Goal: Information Seeking & Learning: Understand process/instructions

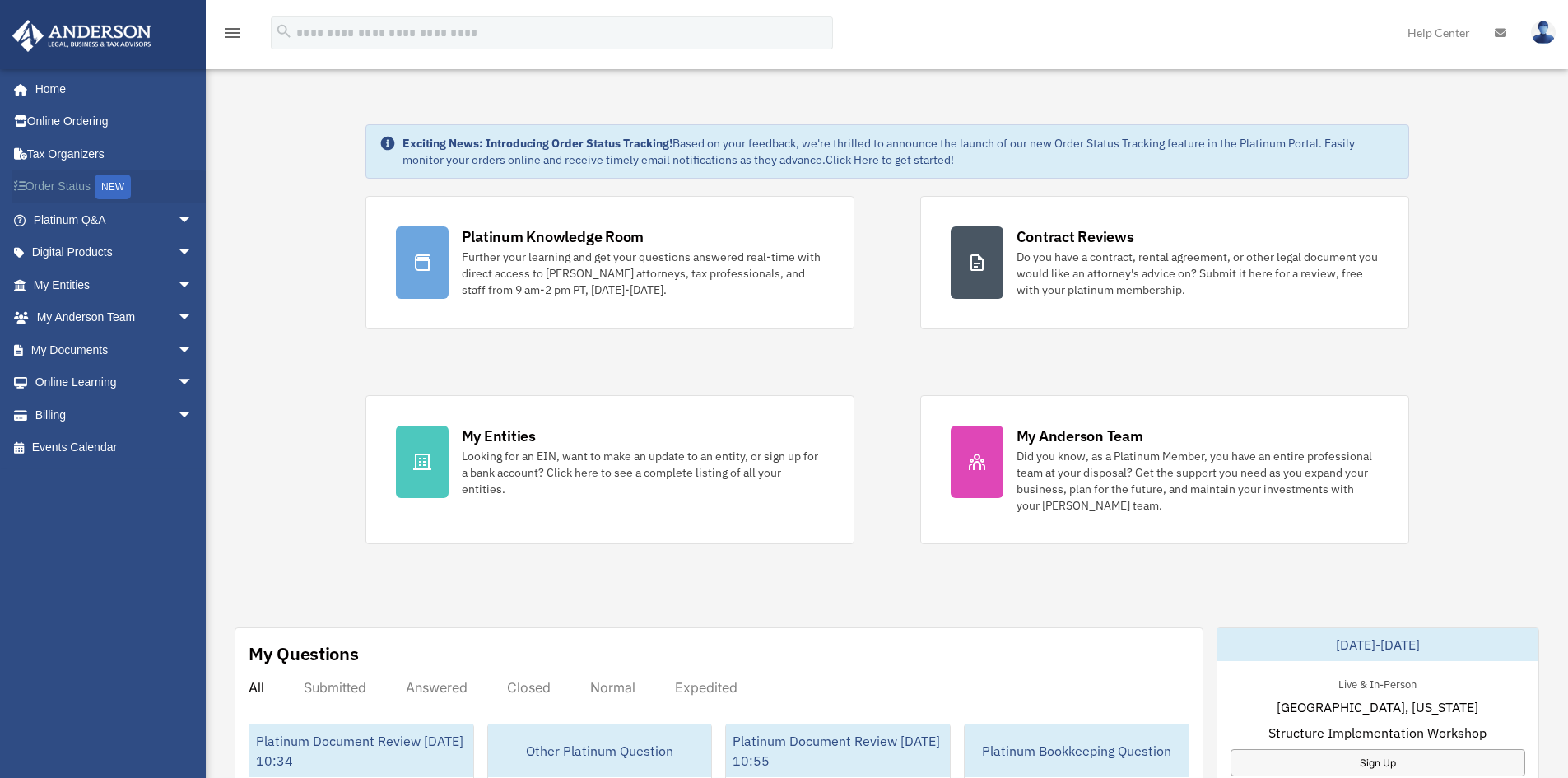
click at [119, 190] on div "NEW" at bounding box center [112, 186] width 36 height 25
click at [180, 215] on span "arrow_drop_down" at bounding box center [193, 220] width 32 height 33
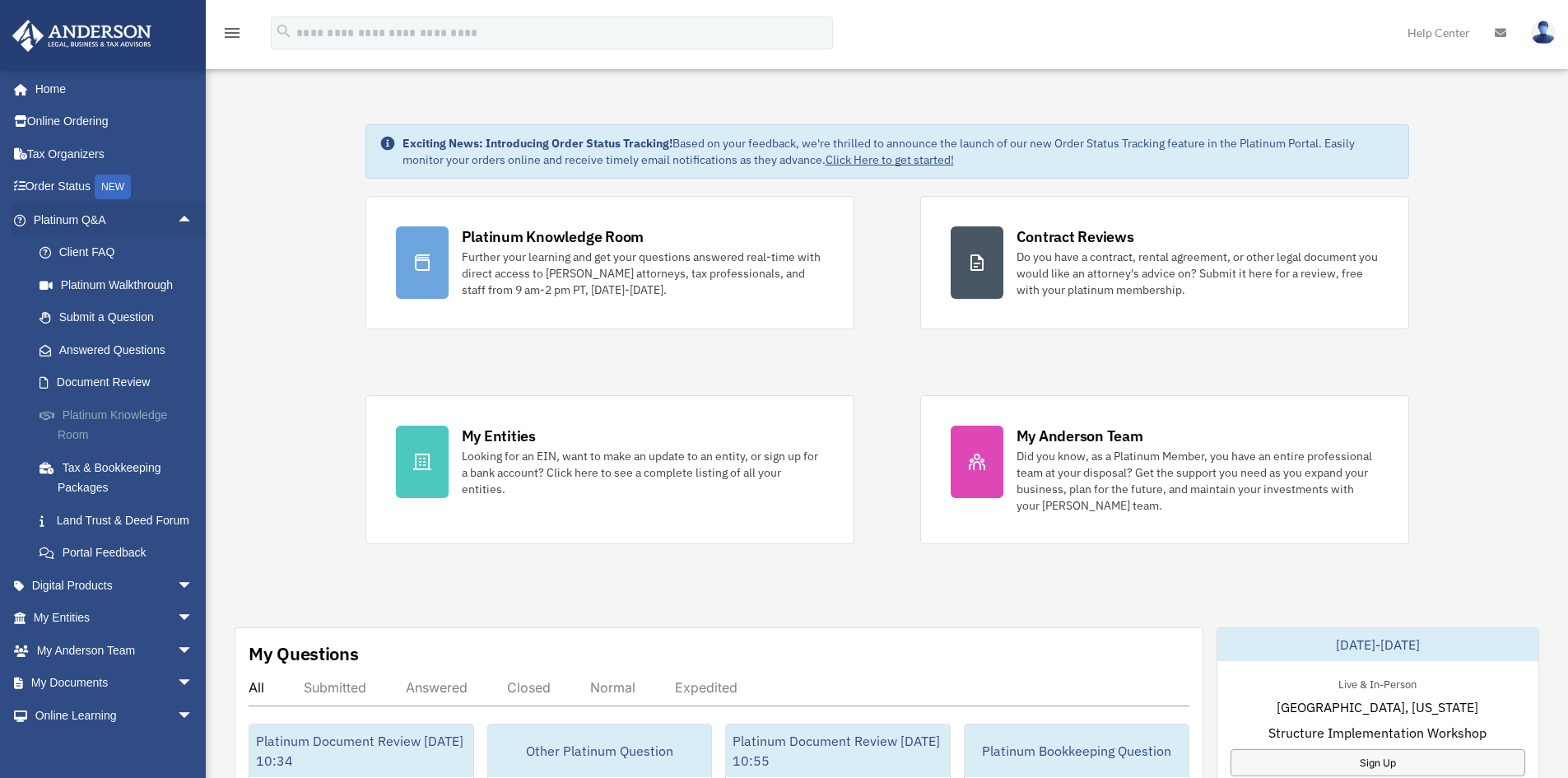
click at [103, 419] on link "Platinum Knowledge Room" at bounding box center [120, 425] width 195 height 53
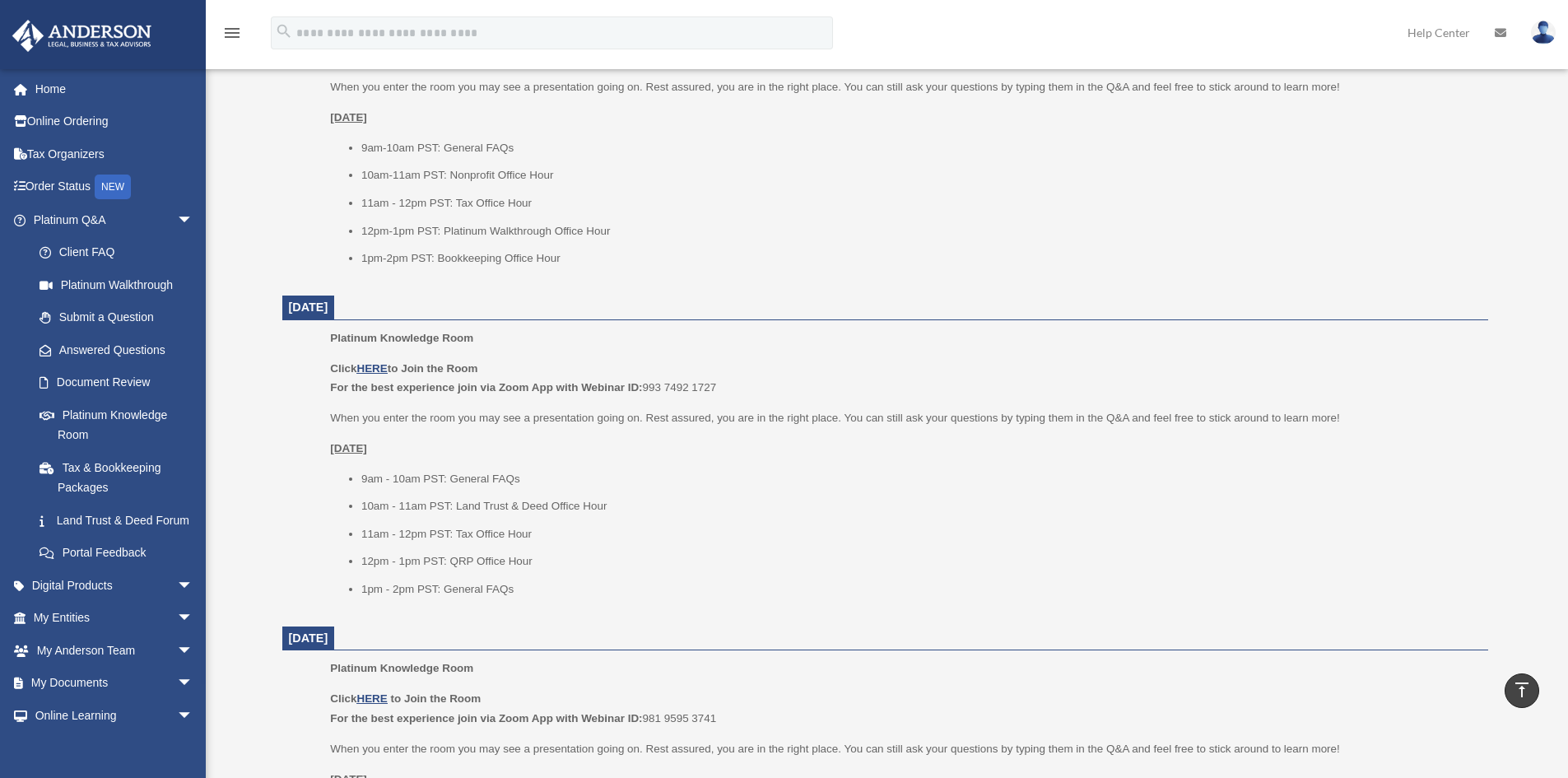
scroll to position [576, 0]
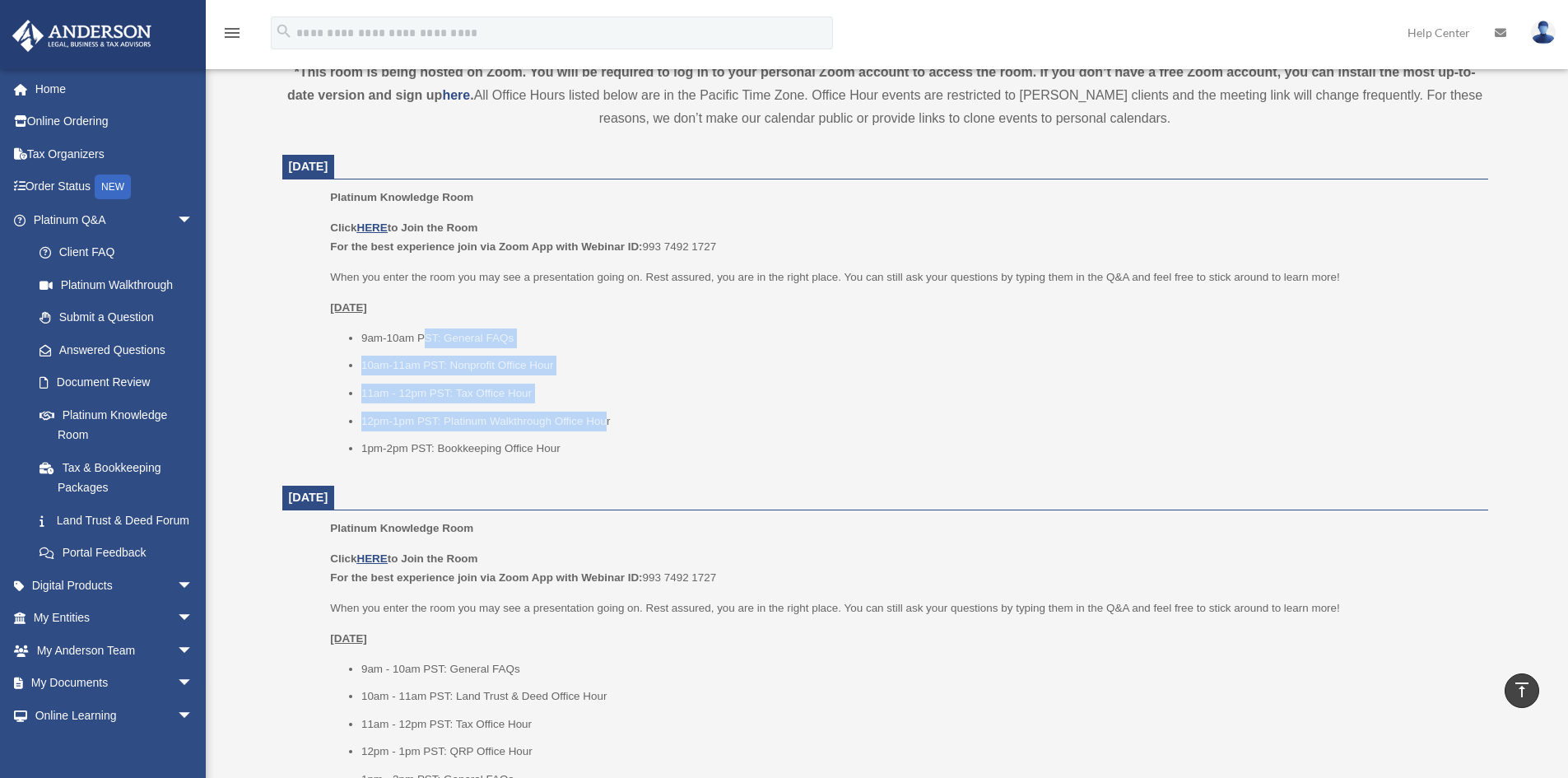
drag, startPoint x: 464, startPoint y: 348, endPoint x: 644, endPoint y: 422, distance: 194.6
click at [611, 429] on ul "9am-10am PST: General FAQs 10am-11am PST: Nonprofit Office Hour 11am - 12pm PST…" at bounding box center [902, 393] width 1145 height 130
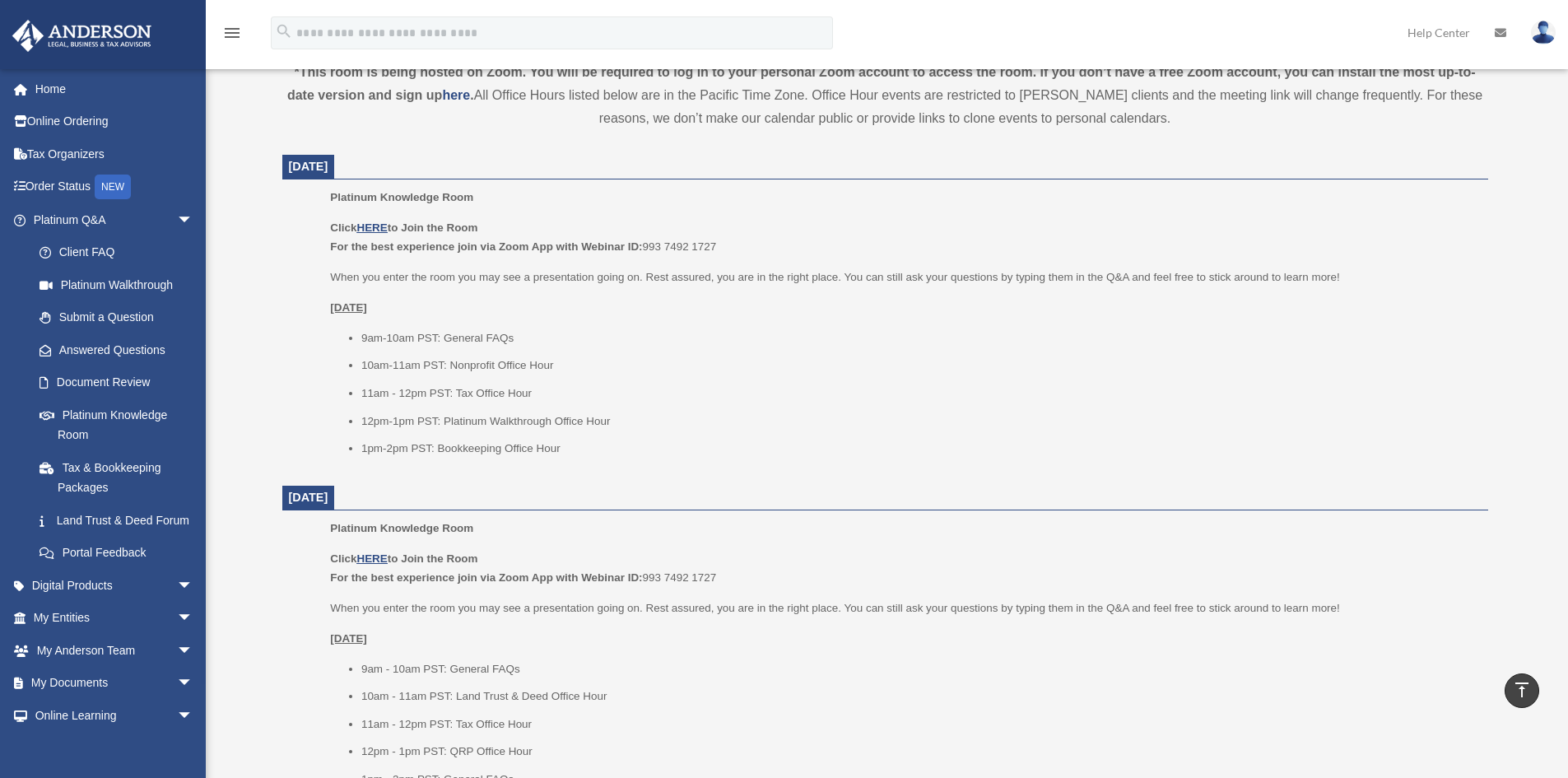
click at [590, 433] on ul "9am-10am PST: General FAQs 10am-11am PST: Nonprofit Office Hour 11am - 12pm PST…" at bounding box center [902, 393] width 1145 height 130
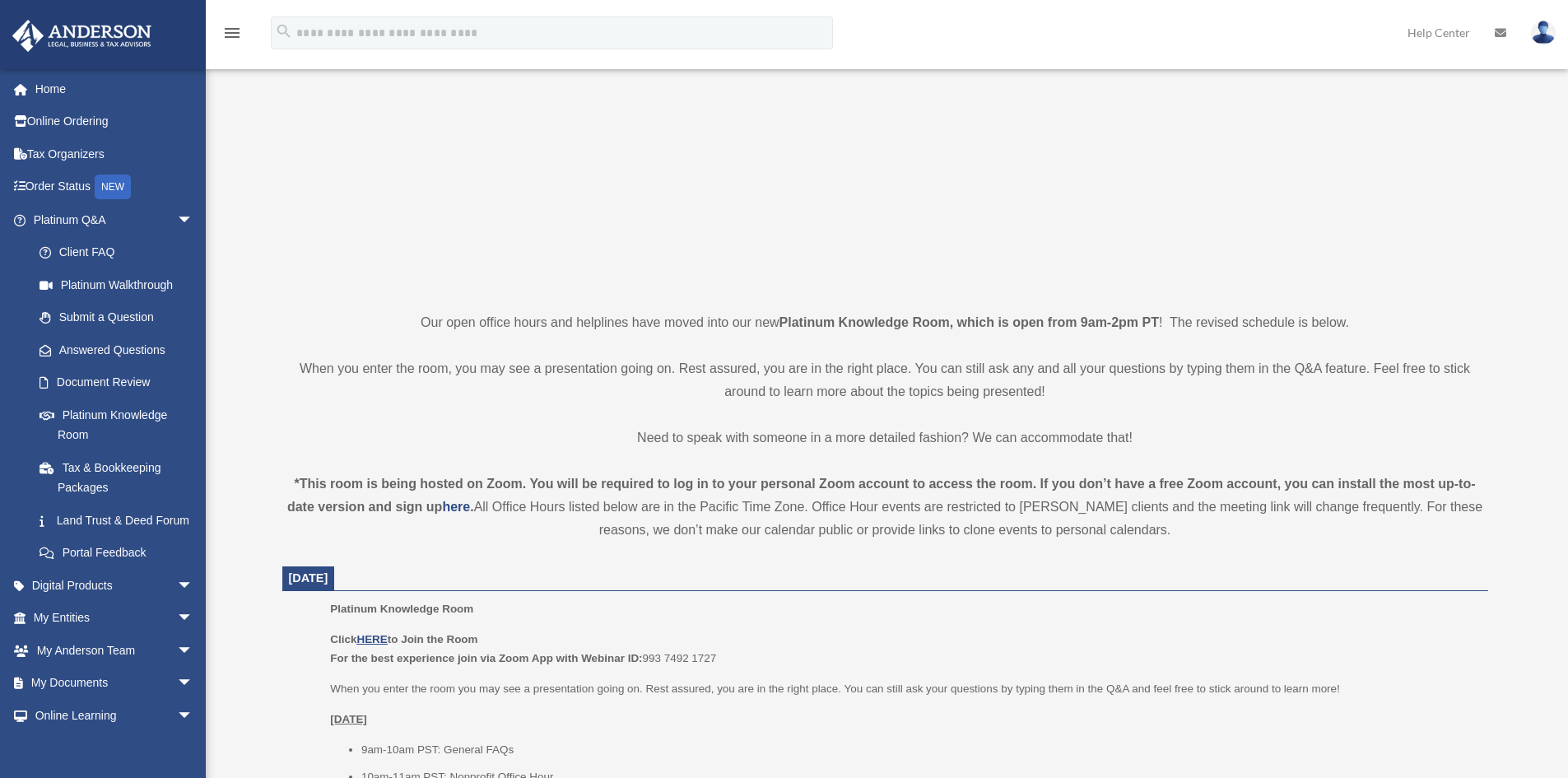
scroll to position [0, 0]
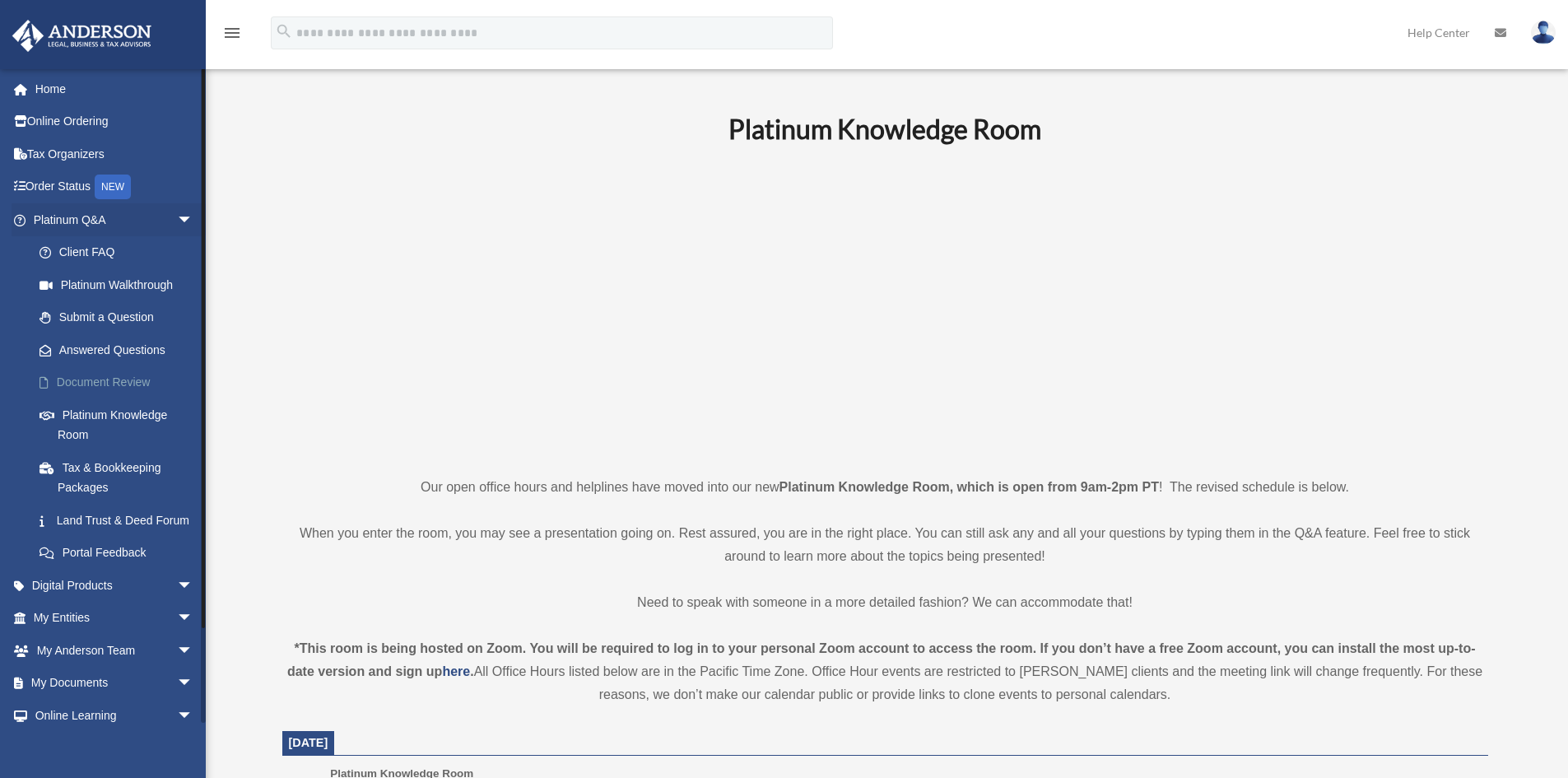
click at [100, 386] on link "Document Review" at bounding box center [120, 383] width 195 height 32
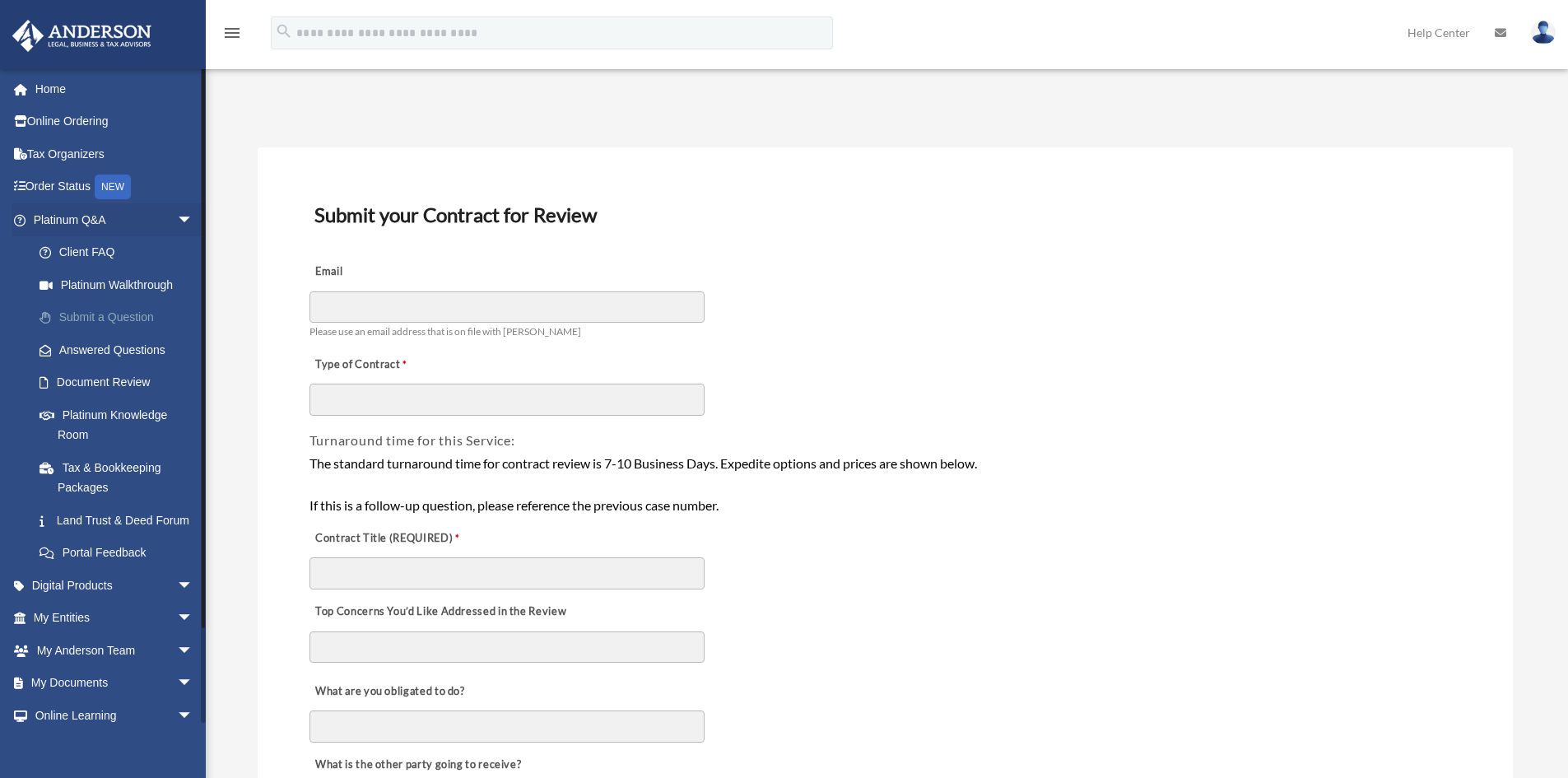
click at [88, 316] on link "Submit a Question" at bounding box center [120, 317] width 195 height 32
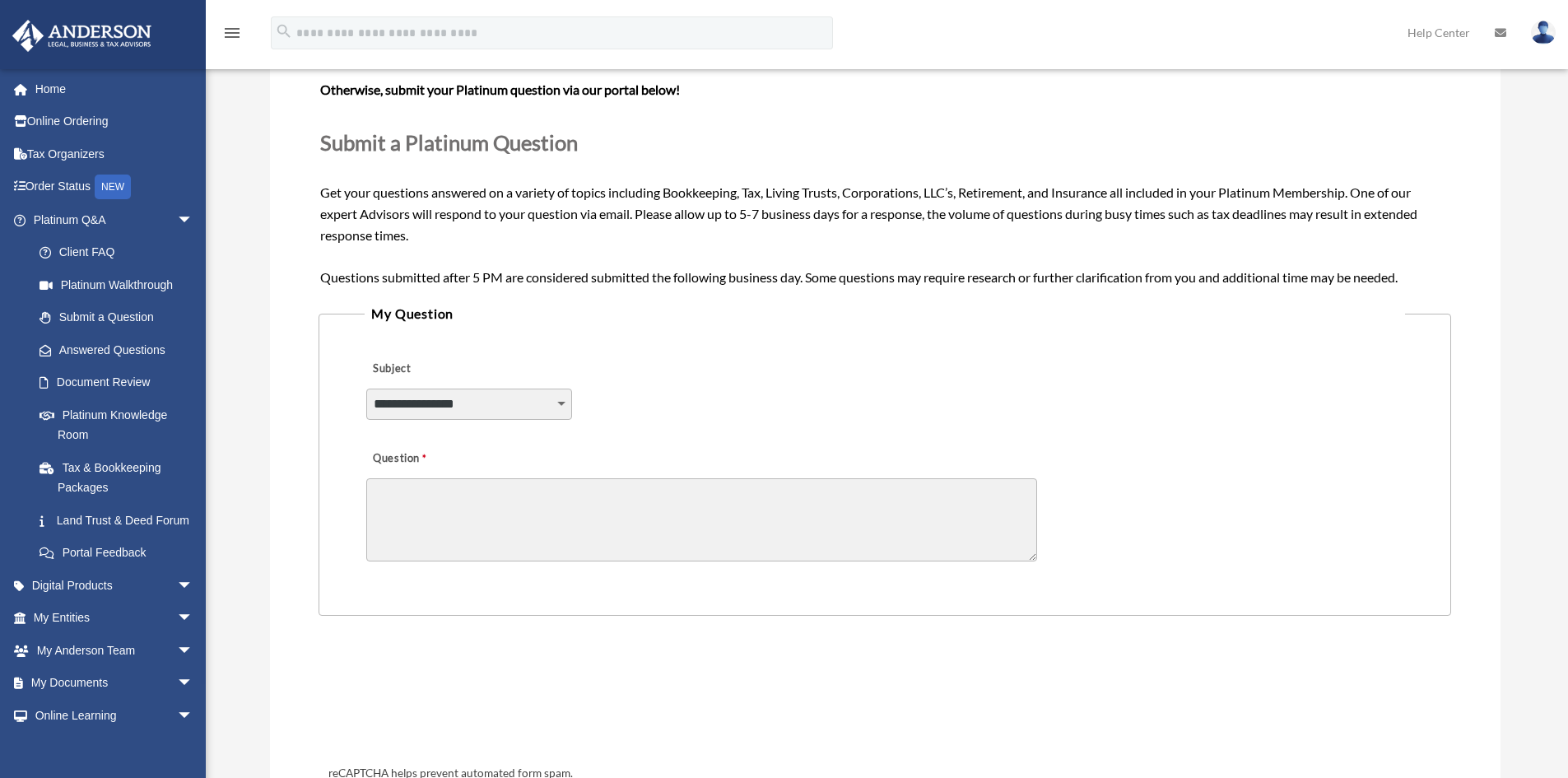
scroll to position [164, 0]
click at [712, 488] on textarea "Question" at bounding box center [702, 519] width 670 height 84
drag, startPoint x: 740, startPoint y: 216, endPoint x: 784, endPoint y: 214, distance: 44.0
click at [784, 214] on span "Need your question answered now? Chat with attorneys and tax advisors about you…" at bounding box center [885, 159] width 1129 height 248
click at [177, 214] on span "arrow_drop_down" at bounding box center [193, 220] width 32 height 33
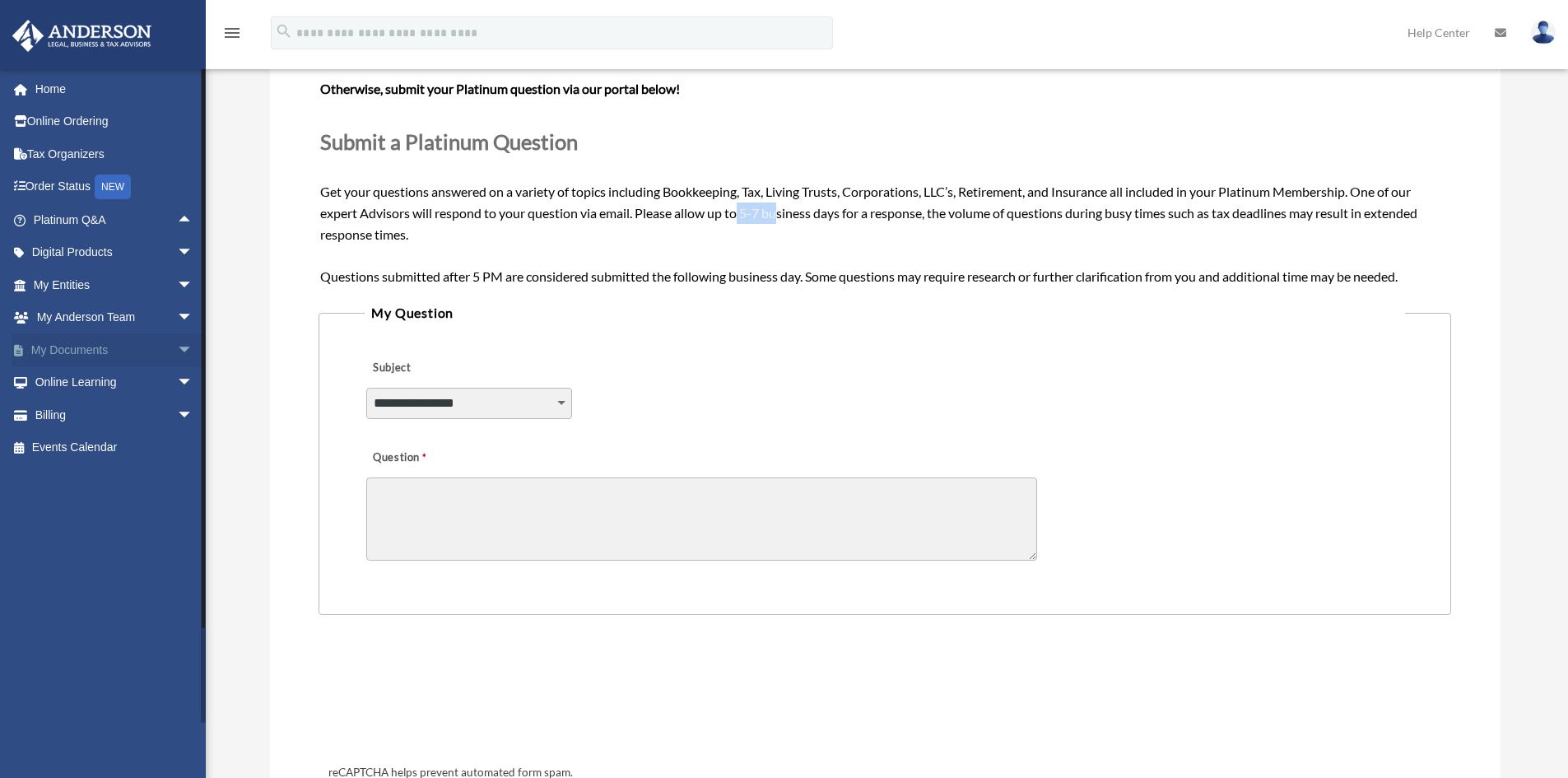
click at [179, 346] on span "arrow_drop_down" at bounding box center [193, 350] width 32 height 33
click at [76, 385] on link "Box" at bounding box center [120, 383] width 195 height 32
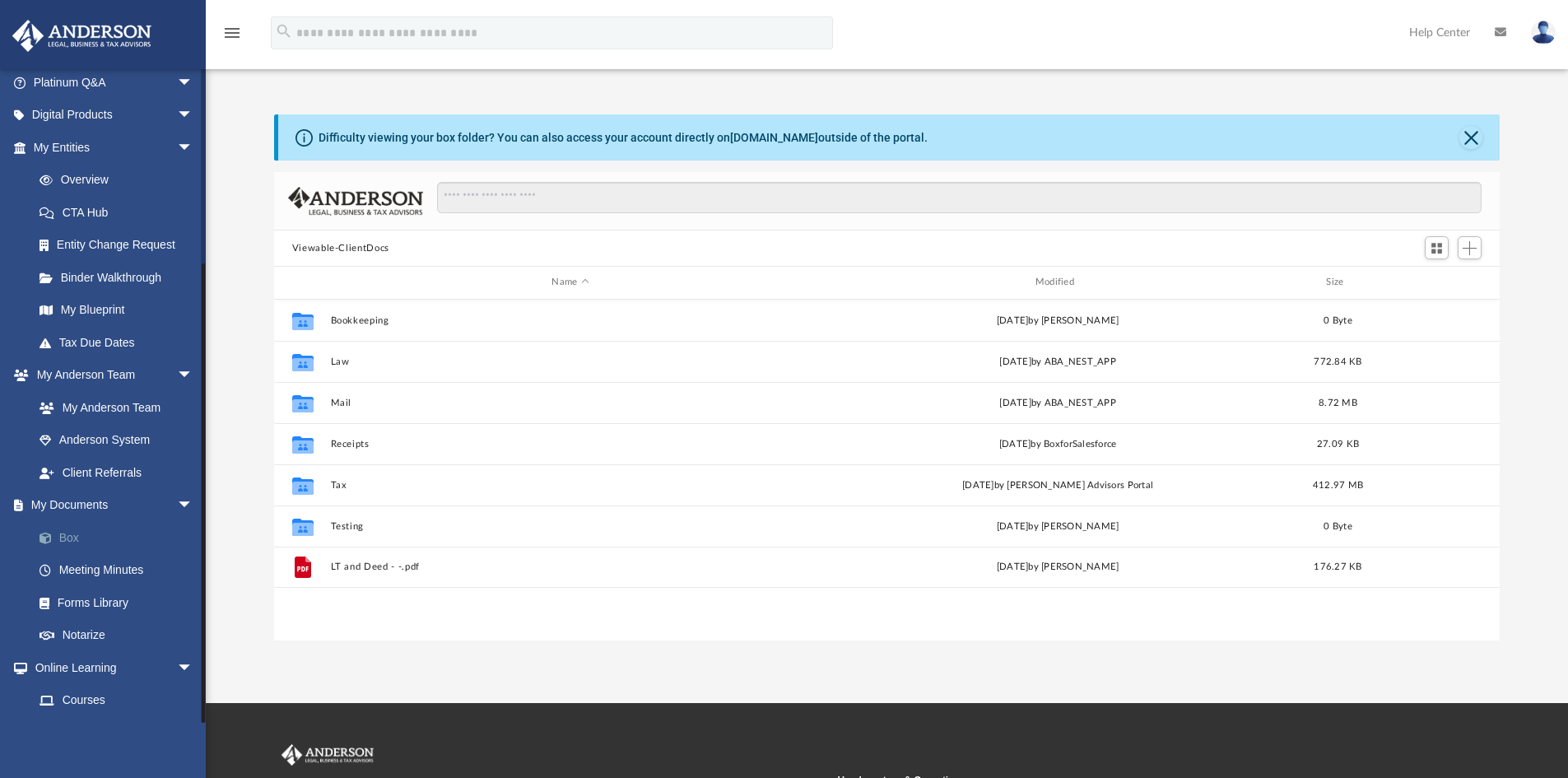
scroll to position [266, 0]
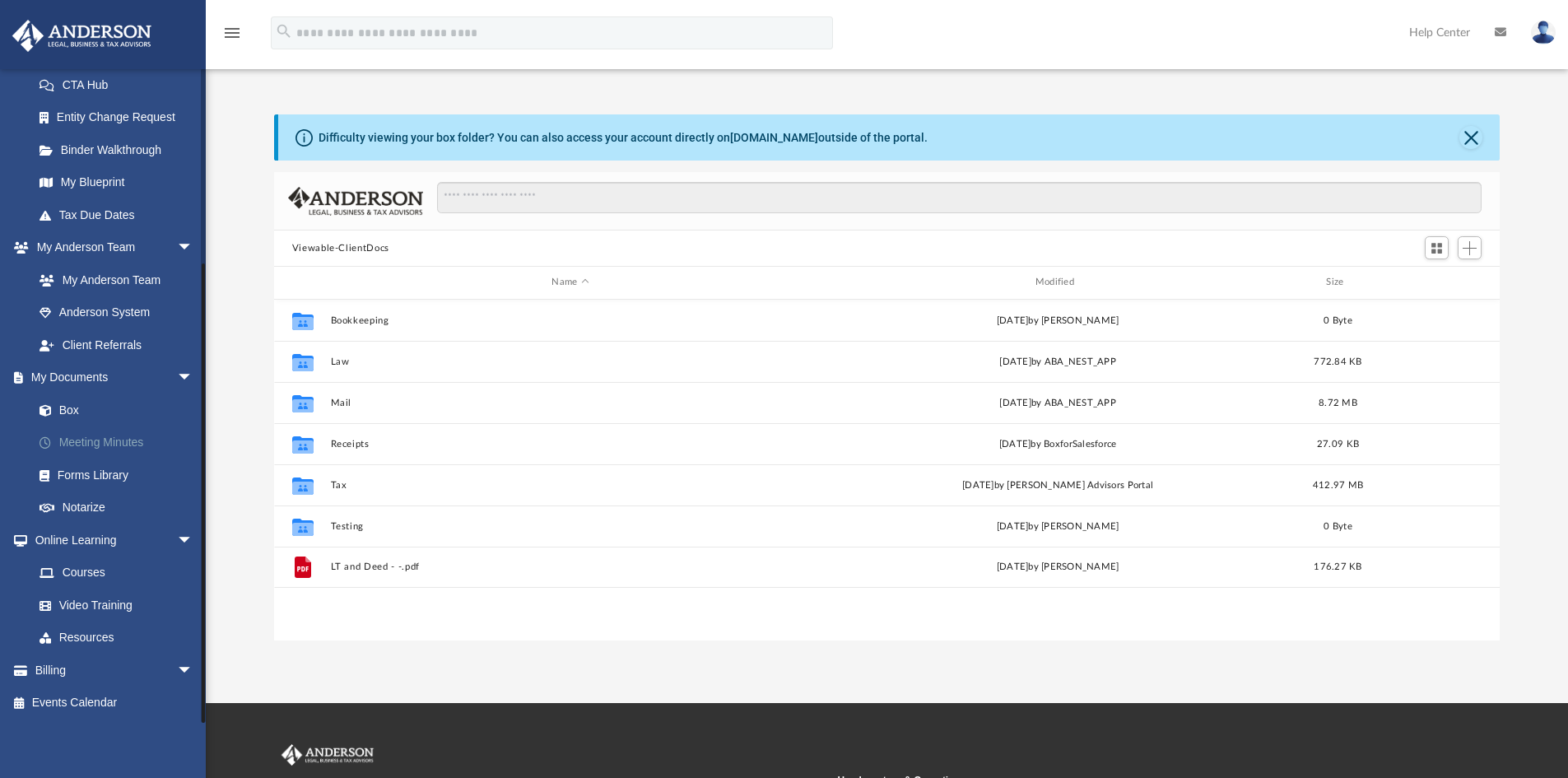
click at [108, 441] on link "Meeting Minutes" at bounding box center [120, 443] width 195 height 32
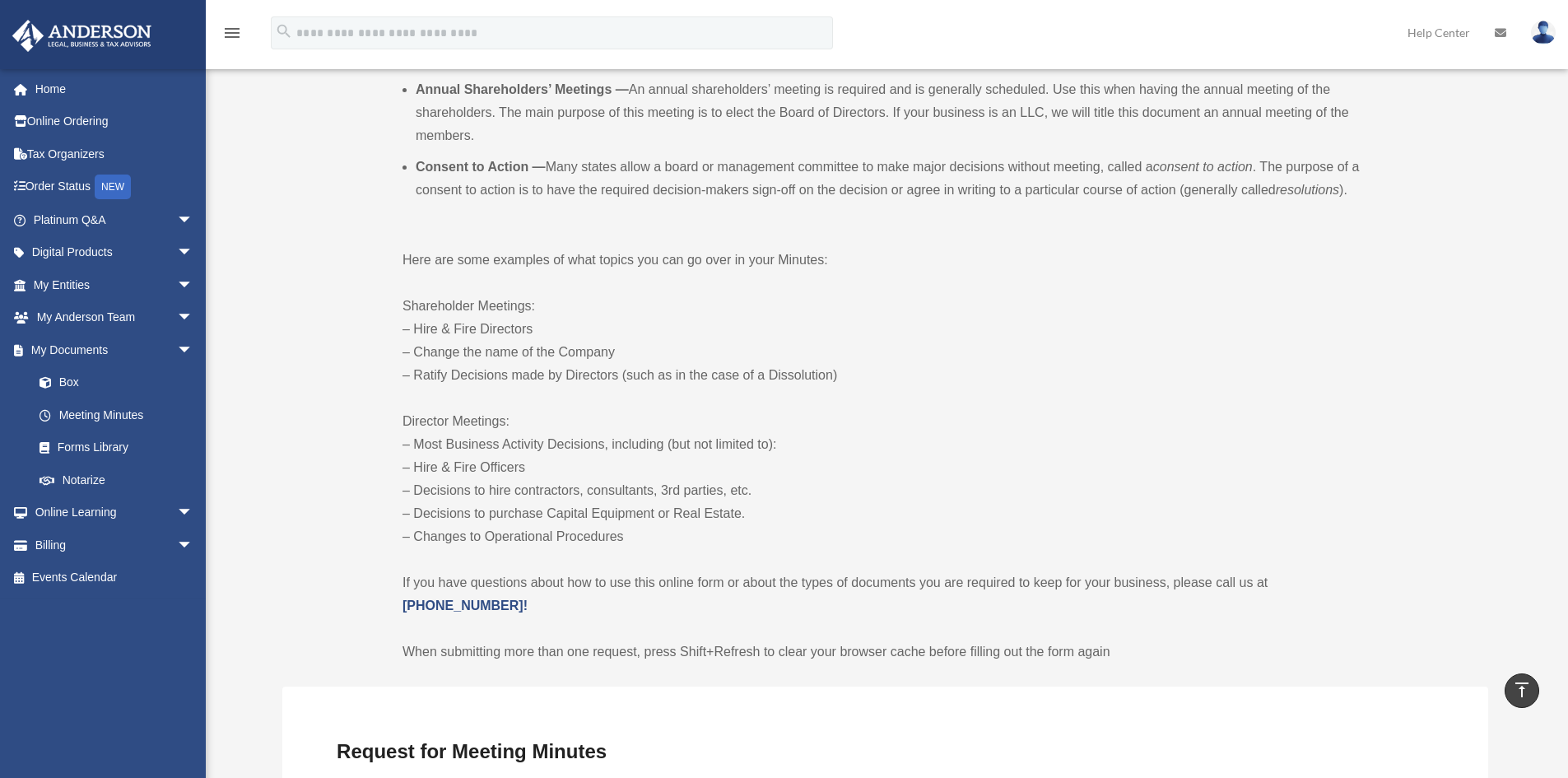
scroll to position [406, 0]
